Goal: Information Seeking & Learning: Learn about a topic

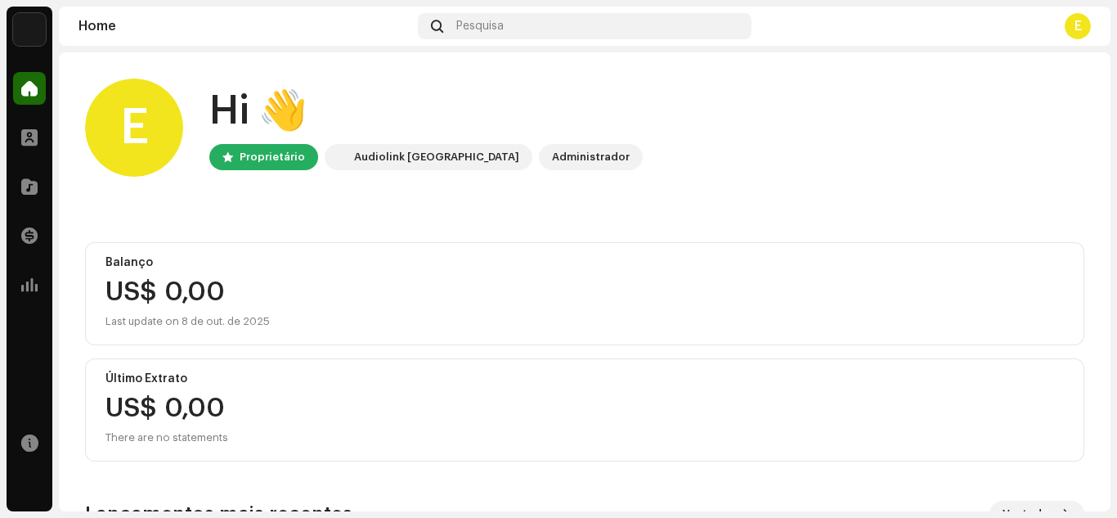
click at [7, 147] on div "Perfil" at bounding box center [30, 138] width 46 height 46
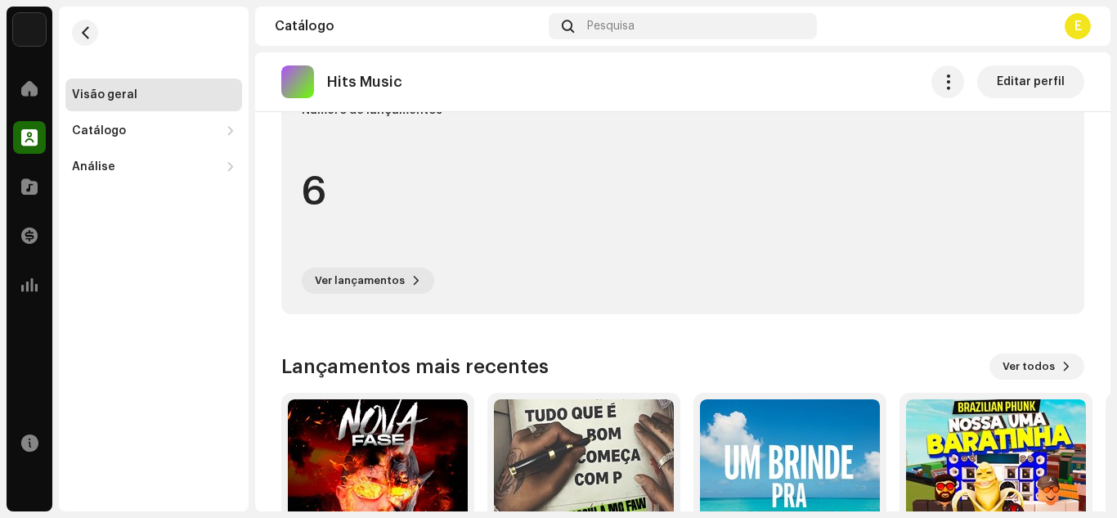
scroll to position [552, 0]
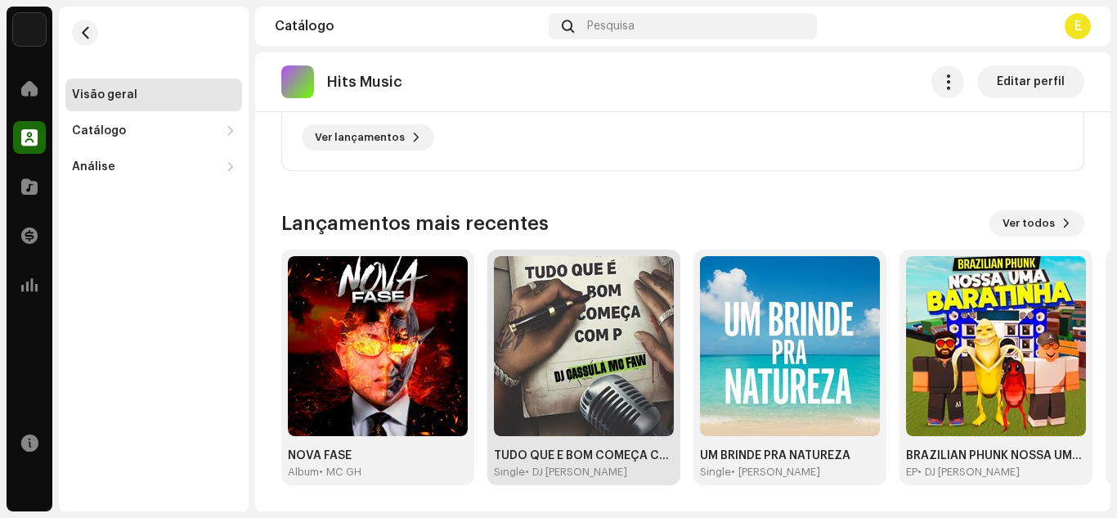
click at [582, 290] on img at bounding box center [584, 346] width 180 height 180
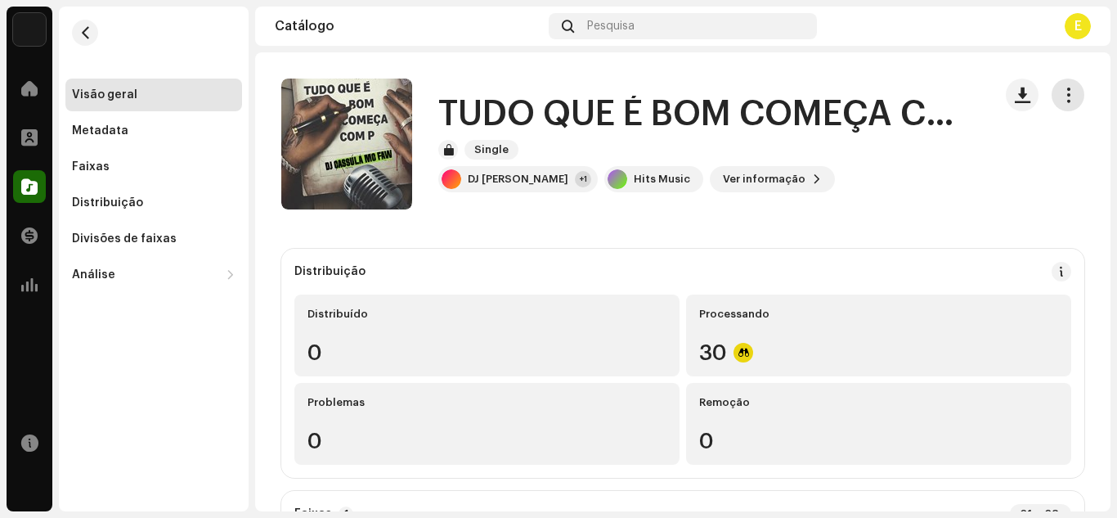
click at [1064, 98] on span "button" at bounding box center [1069, 94] width 16 height 13
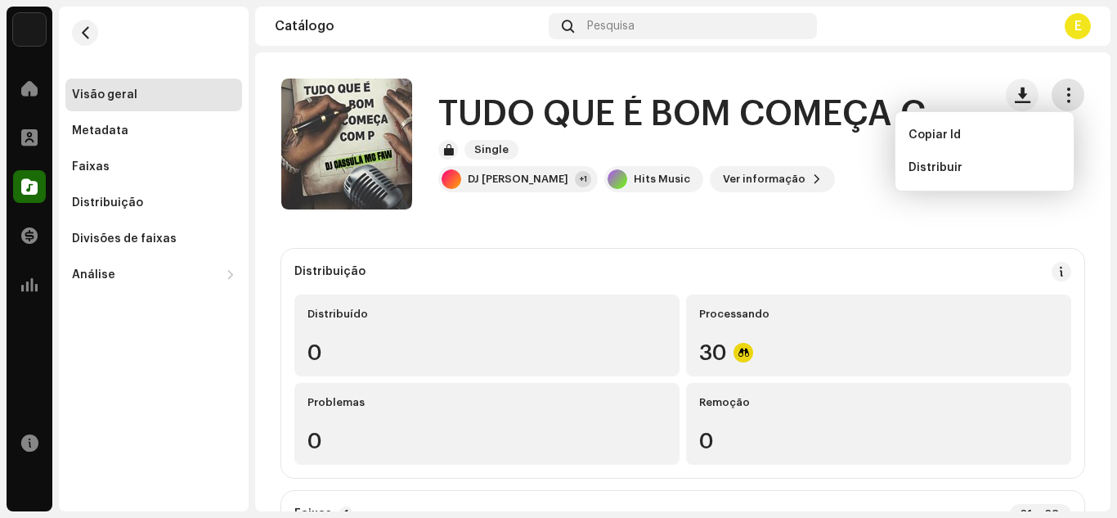
click at [1062, 101] on span "button" at bounding box center [1069, 94] width 16 height 13
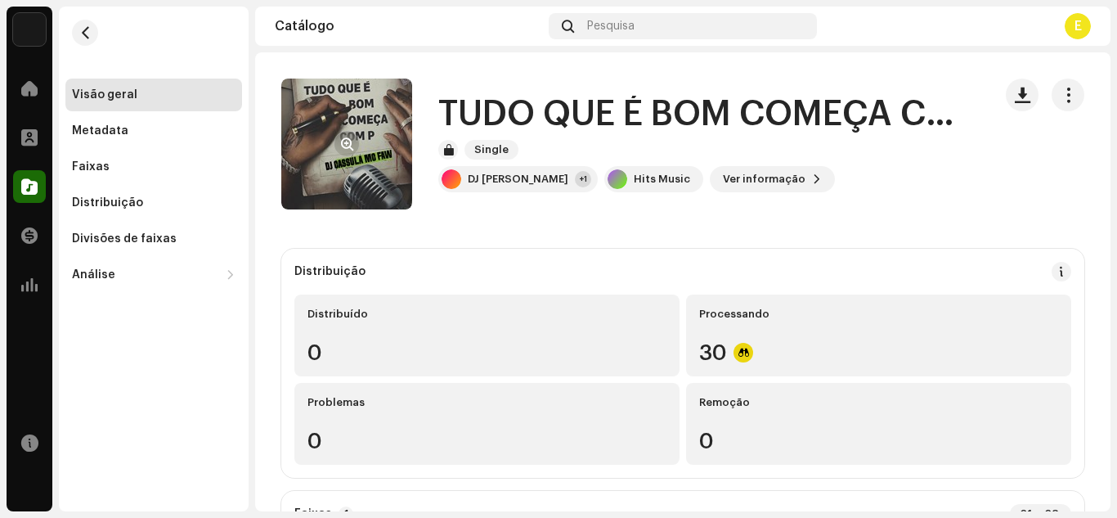
click at [352, 134] on button "button" at bounding box center [347, 144] width 26 height 26
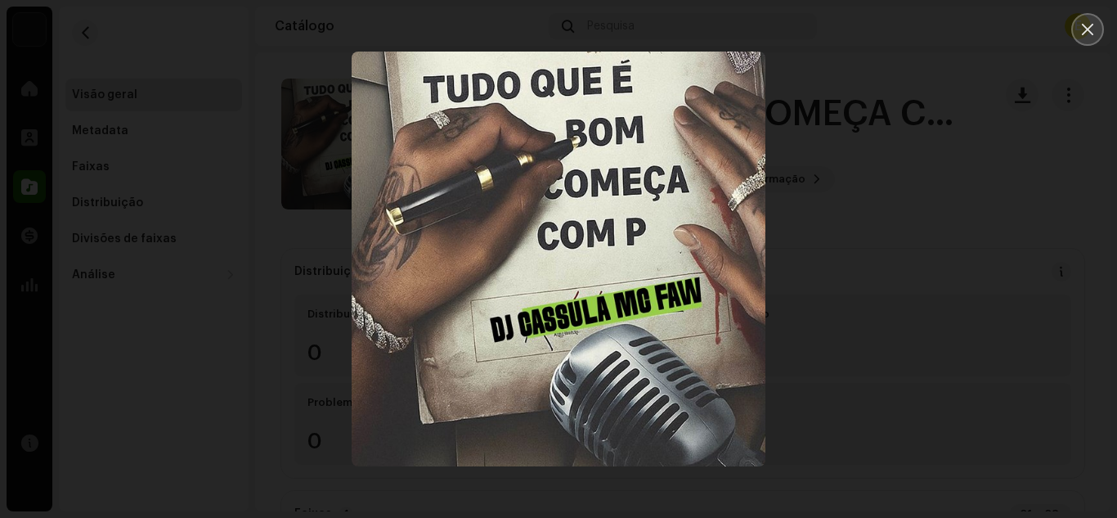
click at [1084, 30] on icon "Close" at bounding box center [1087, 29] width 15 height 15
